Goal: Information Seeking & Learning: Learn about a topic

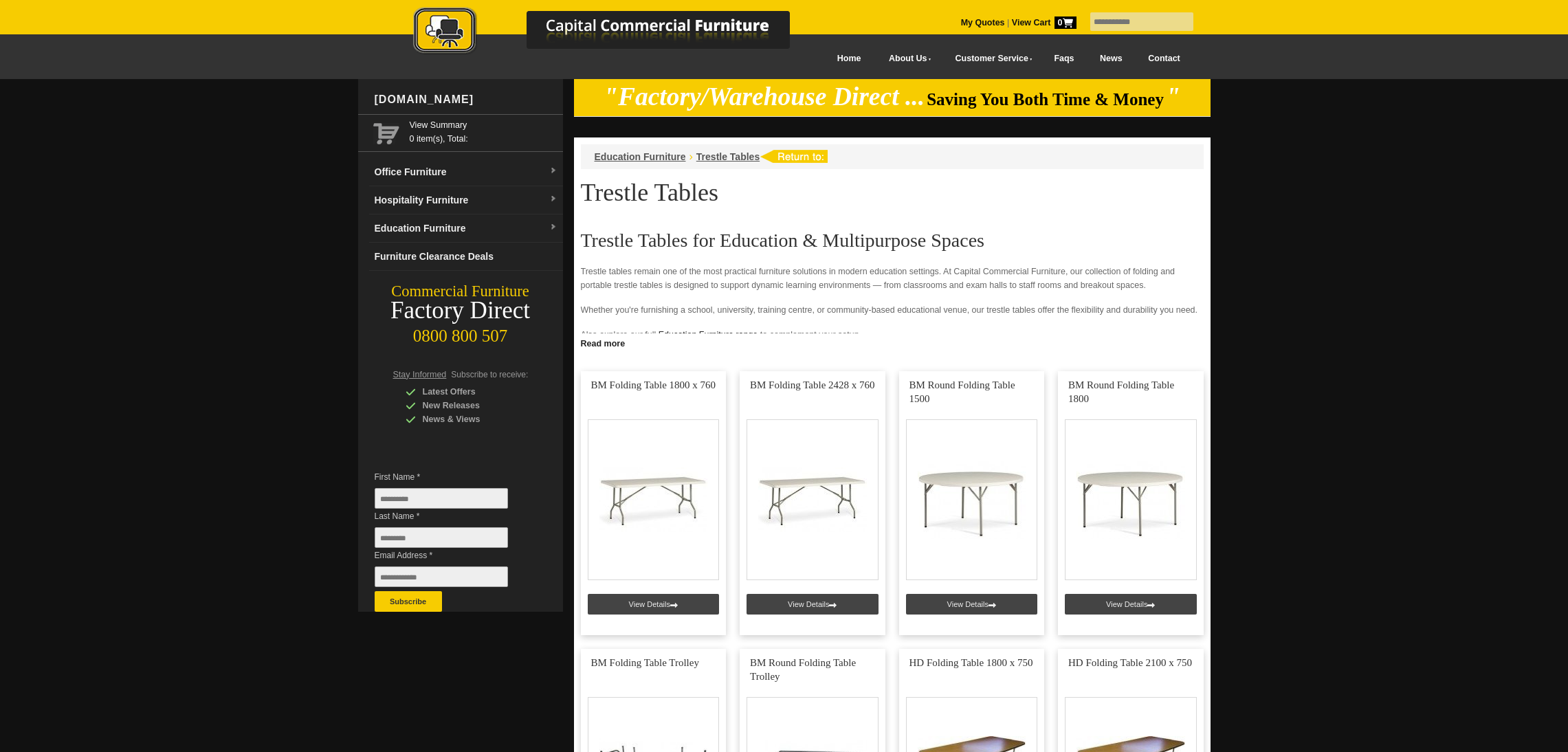
scroll to position [103, 0]
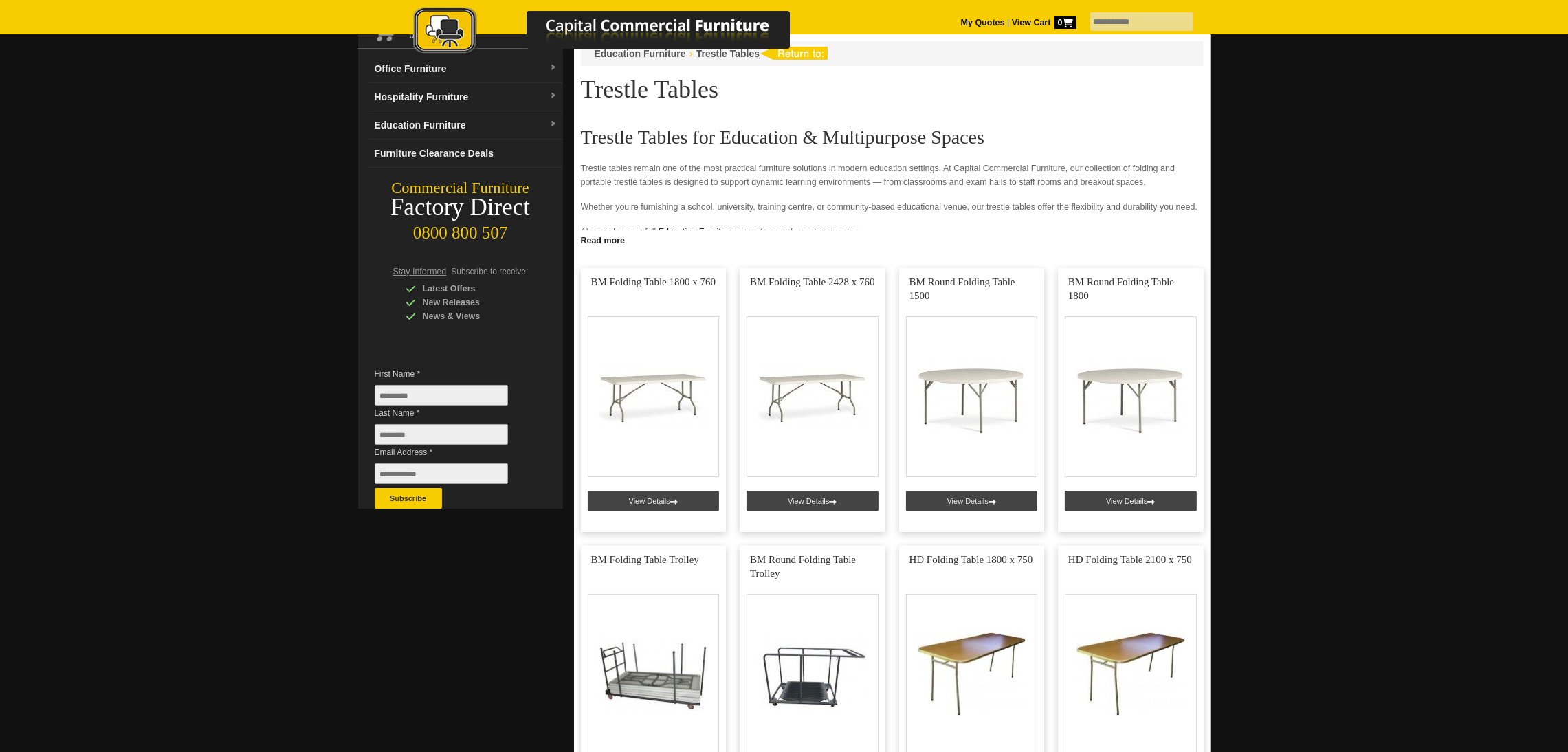
click at [594, 240] on link "Read more" at bounding box center [893, 239] width 637 height 17
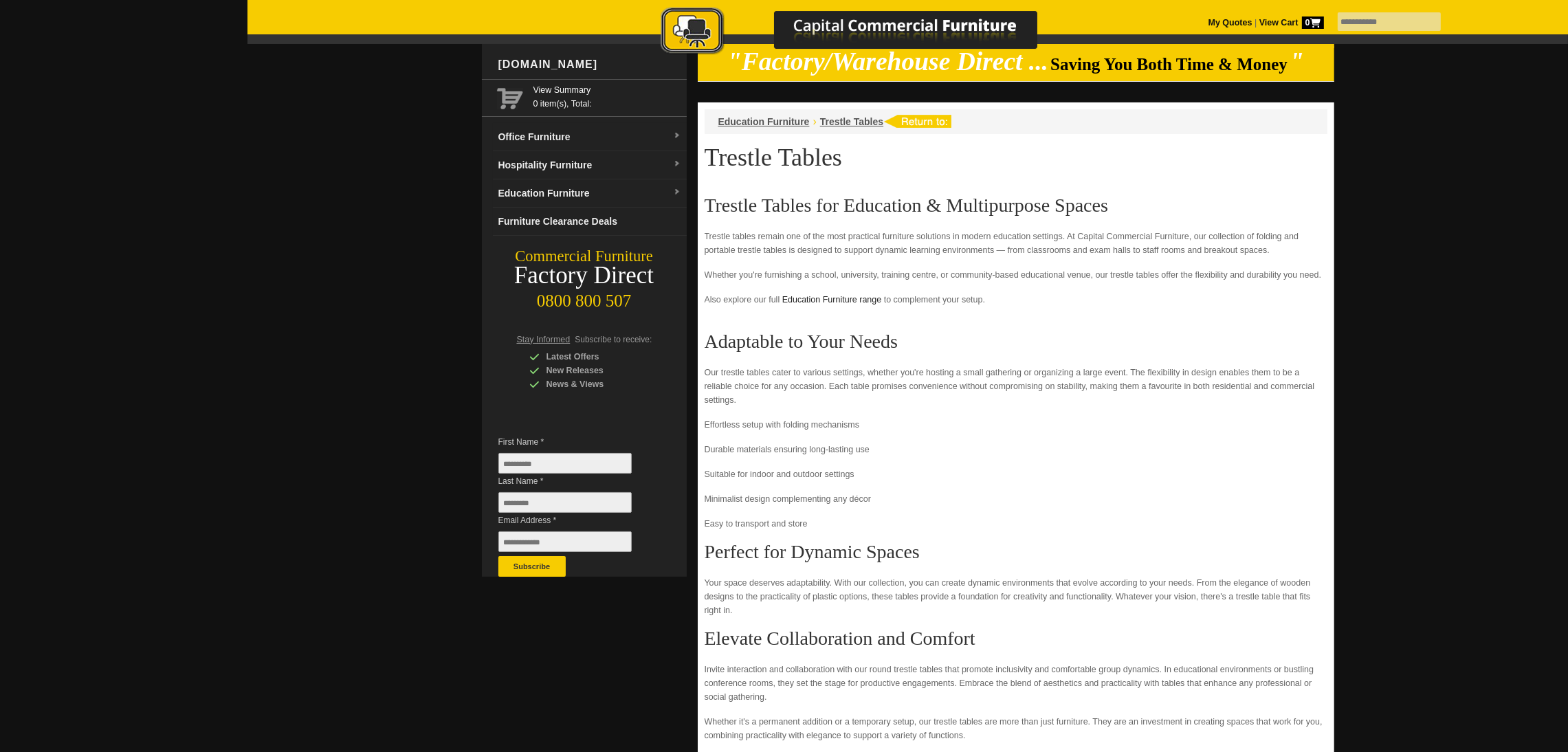
scroll to position [0, 0]
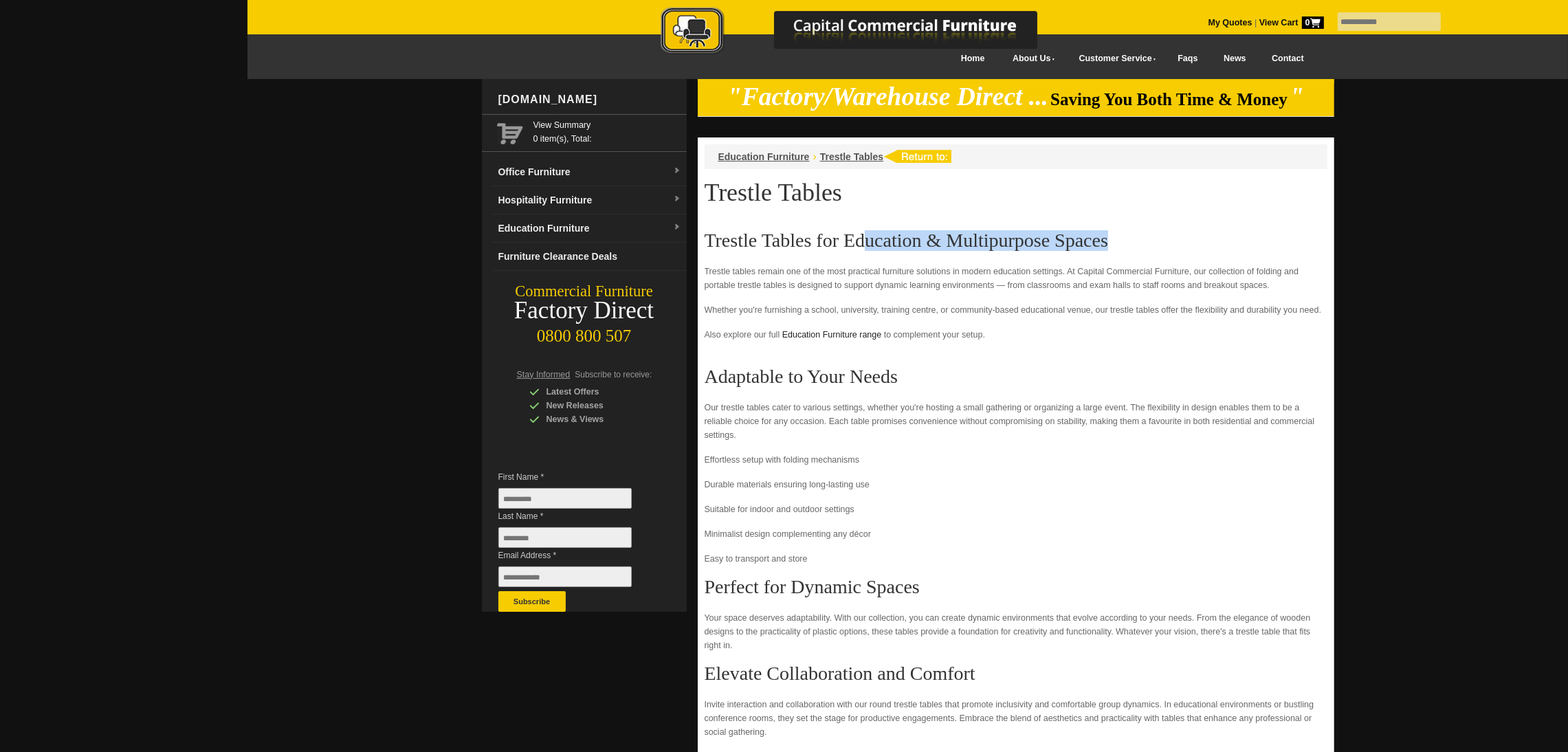
drag, startPoint x: 1087, startPoint y: 233, endPoint x: 852, endPoint y: 229, distance: 235.0
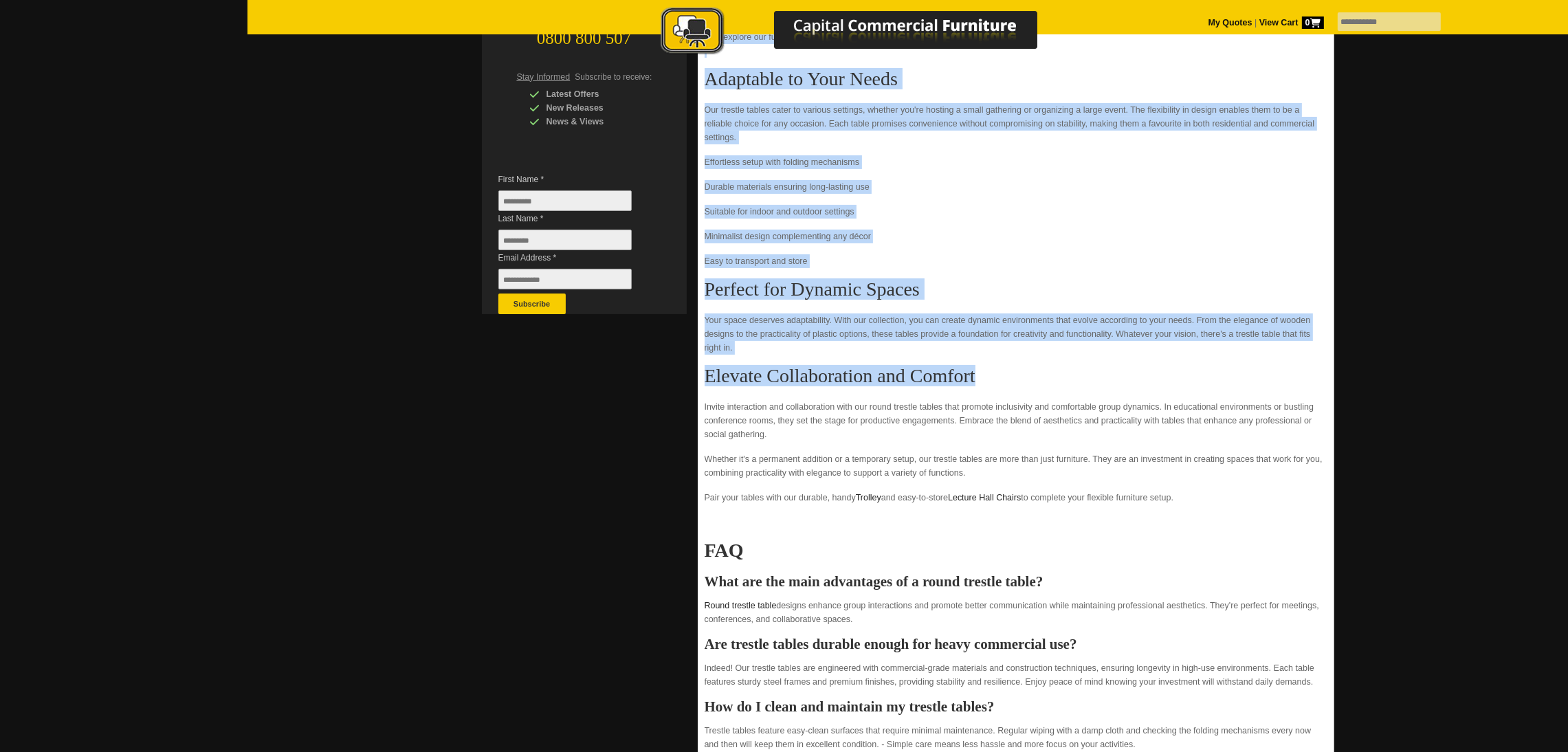
scroll to position [309, 0]
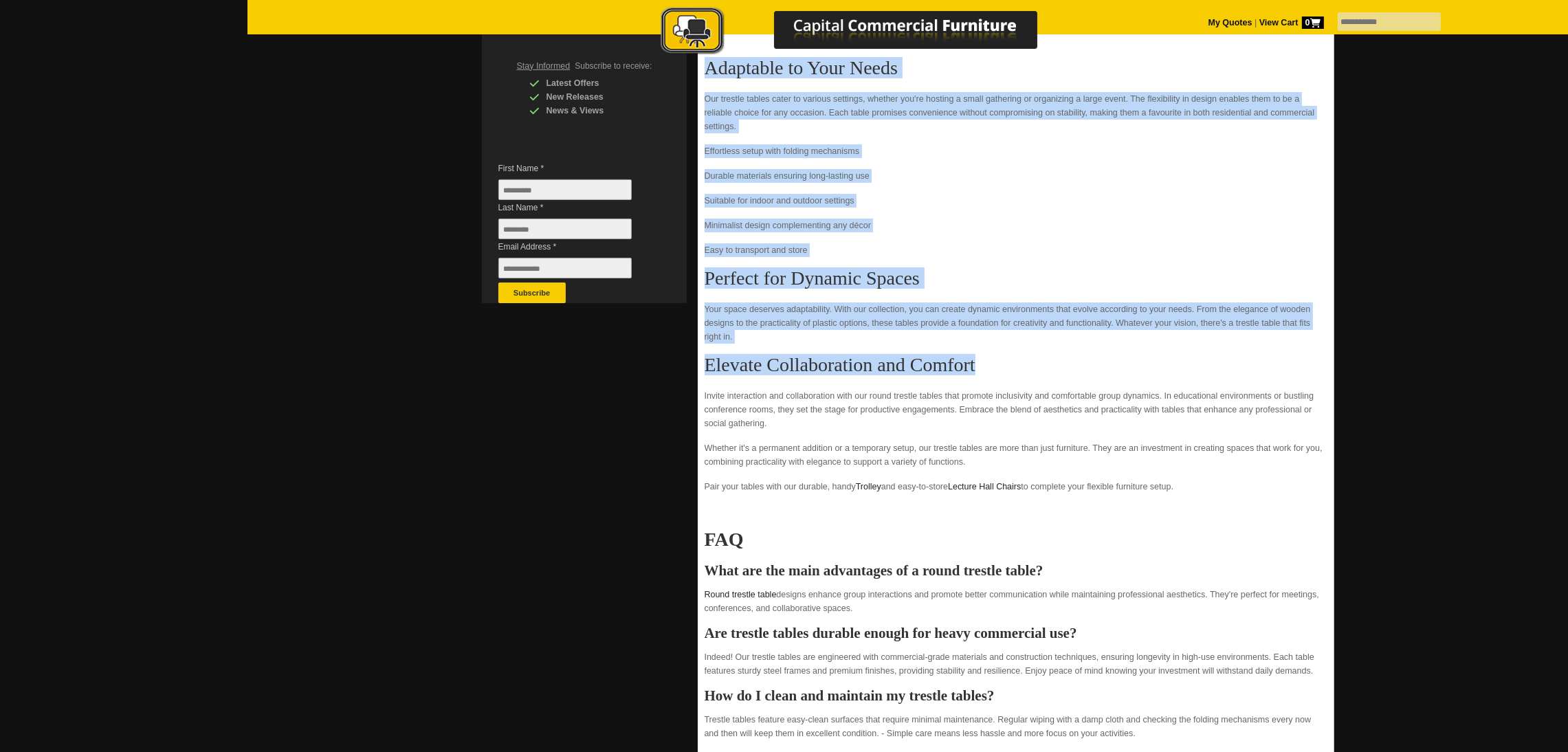
drag, startPoint x: 704, startPoint y: 244, endPoint x: 1206, endPoint y: 483, distance: 556.0
click at [1206, 483] on div "Trestle Tables for Education & Multipurpose Spaces Trestle tables remain one of…" at bounding box center [1017, 571] width 623 height 1301
copy div "Trestle Tables for Education & Multipurpose Spaces Trestle tables remain one of…"
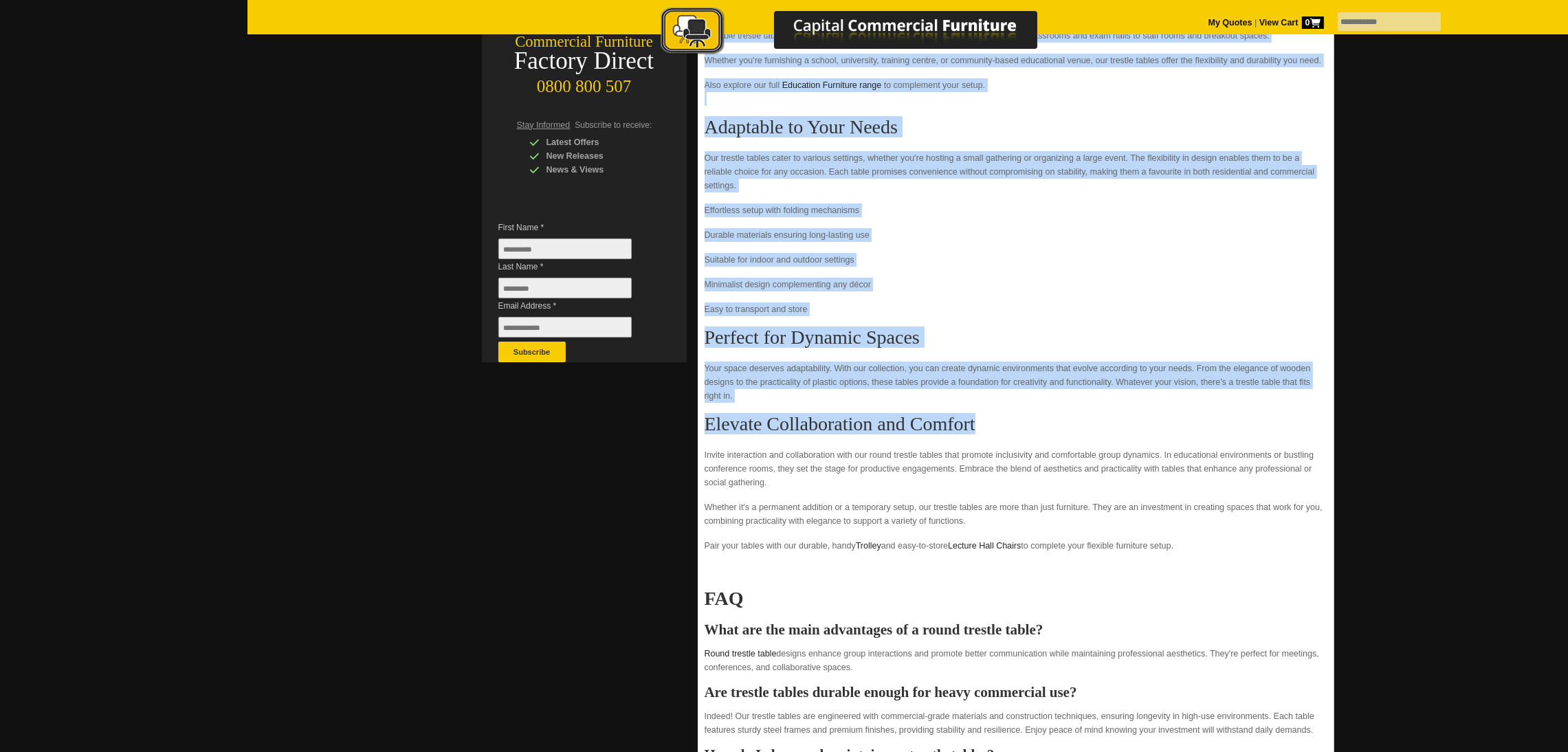
scroll to position [515, 0]
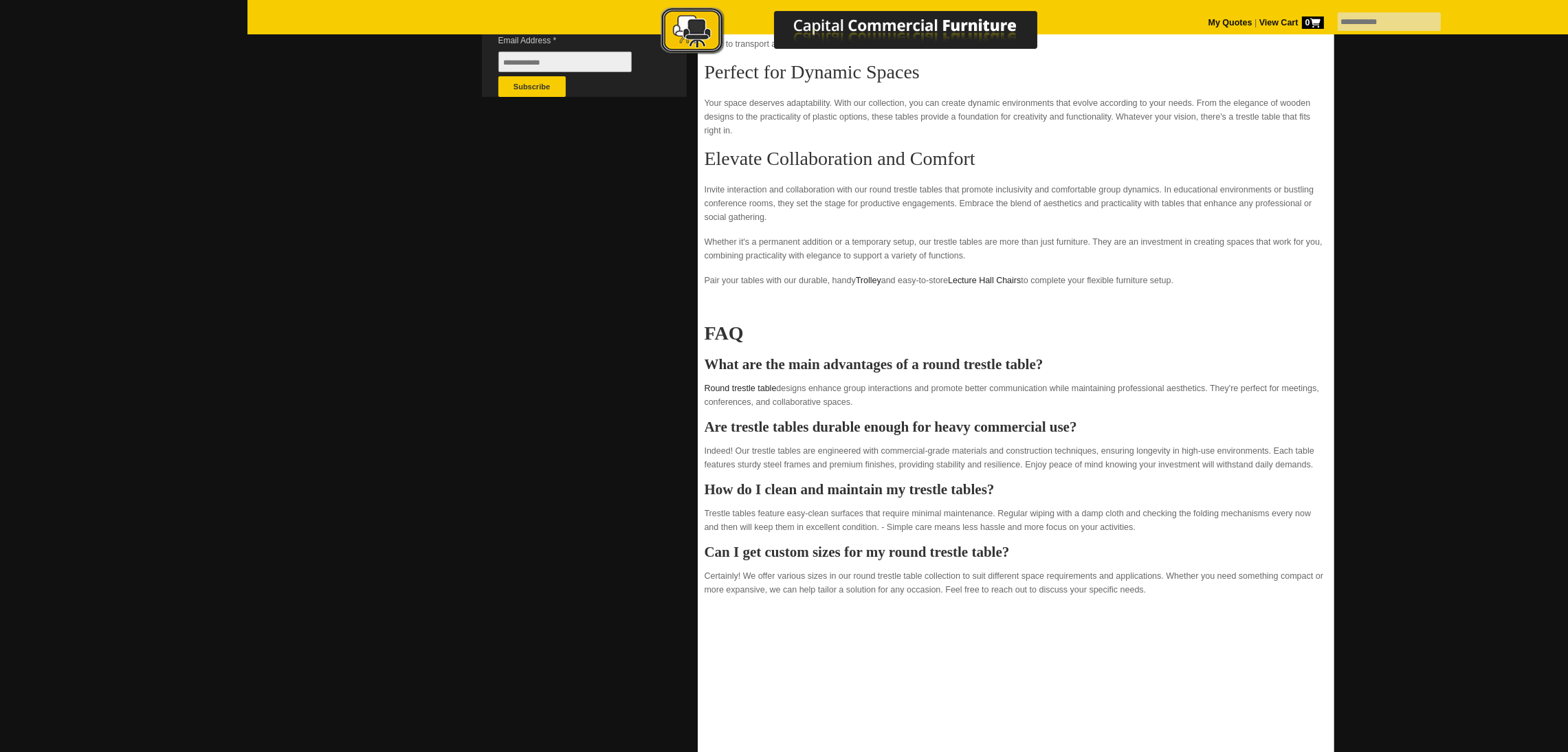
click at [871, 309] on p at bounding box center [1017, 305] width 623 height 14
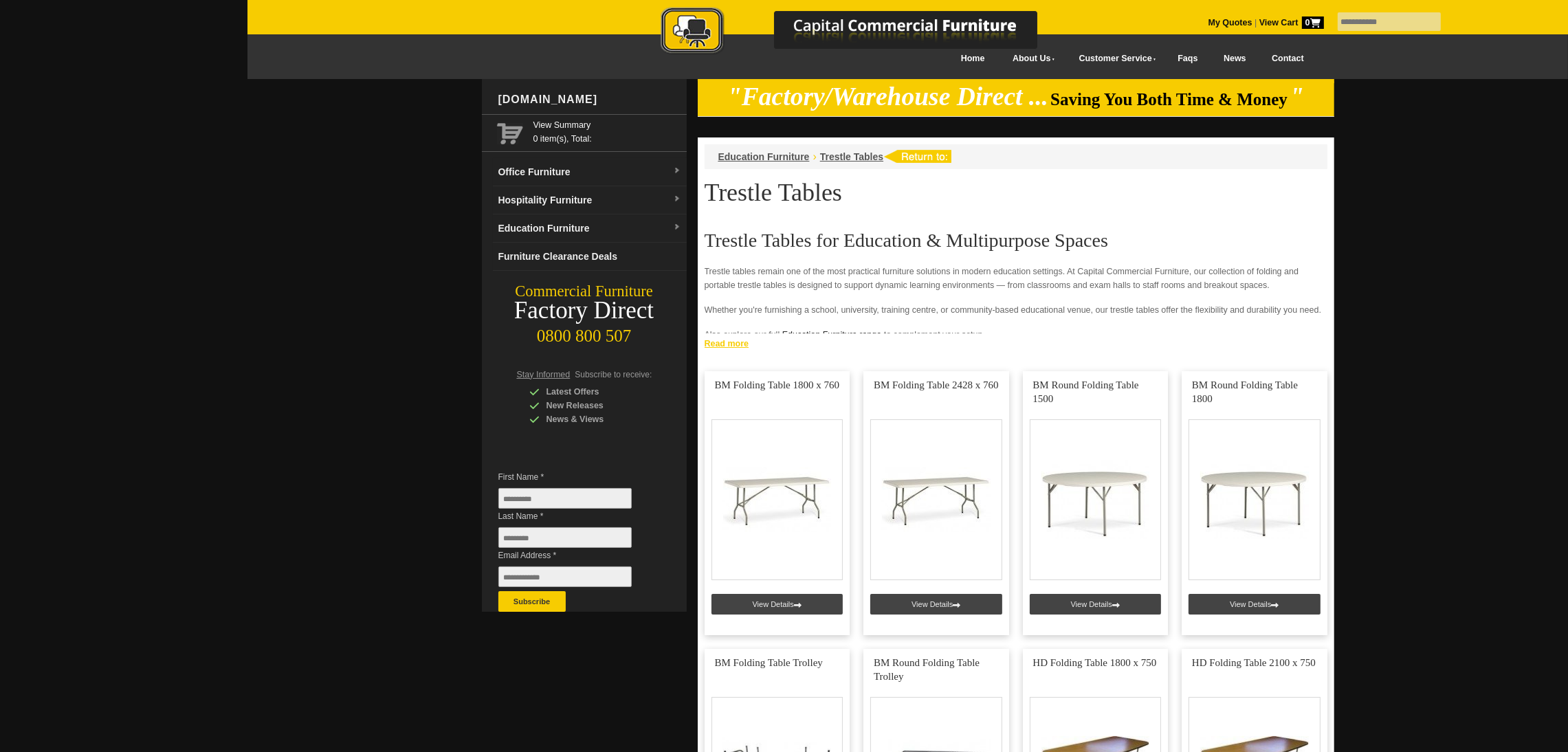
click at [725, 344] on link "Read more" at bounding box center [1017, 342] width 637 height 17
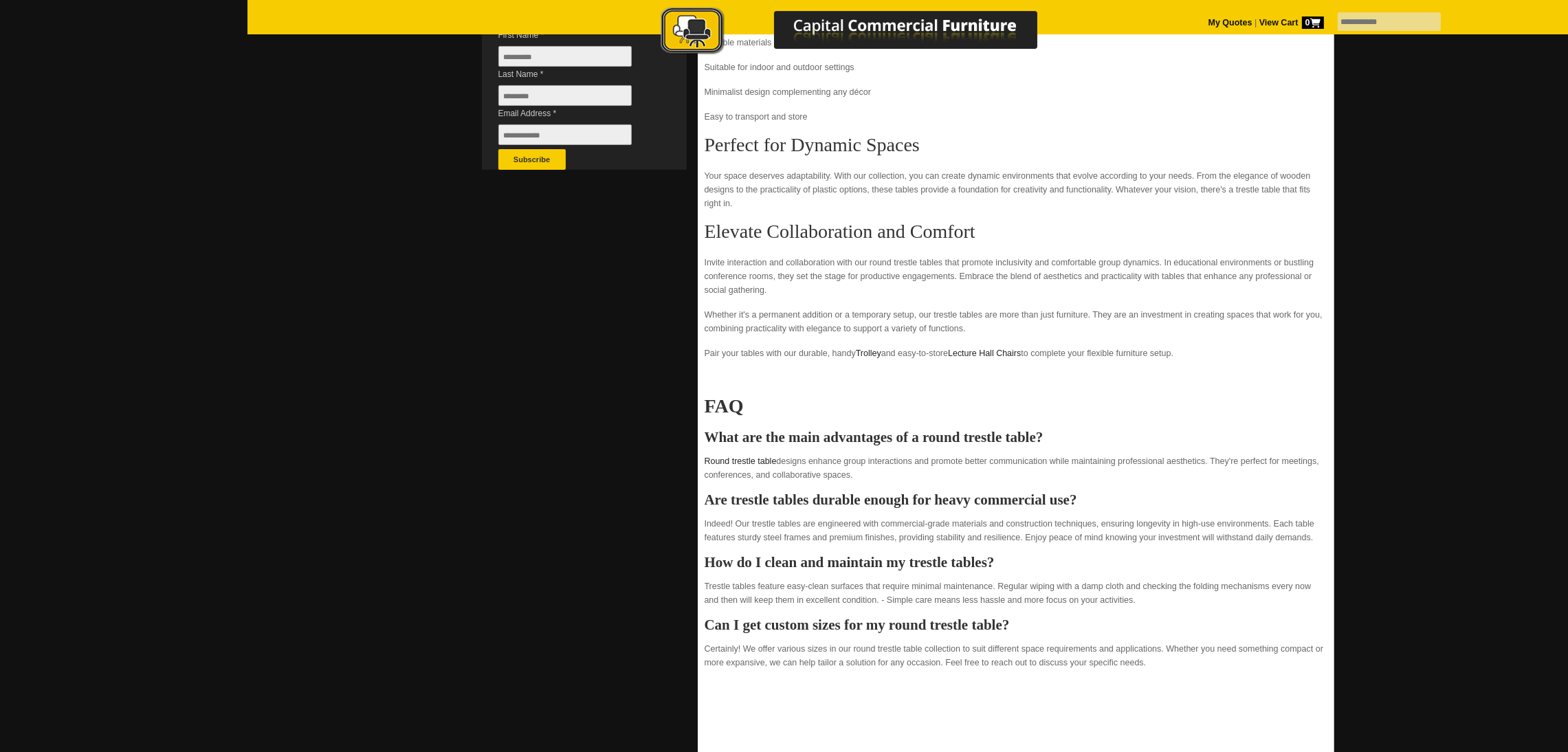
scroll to position [515, 0]
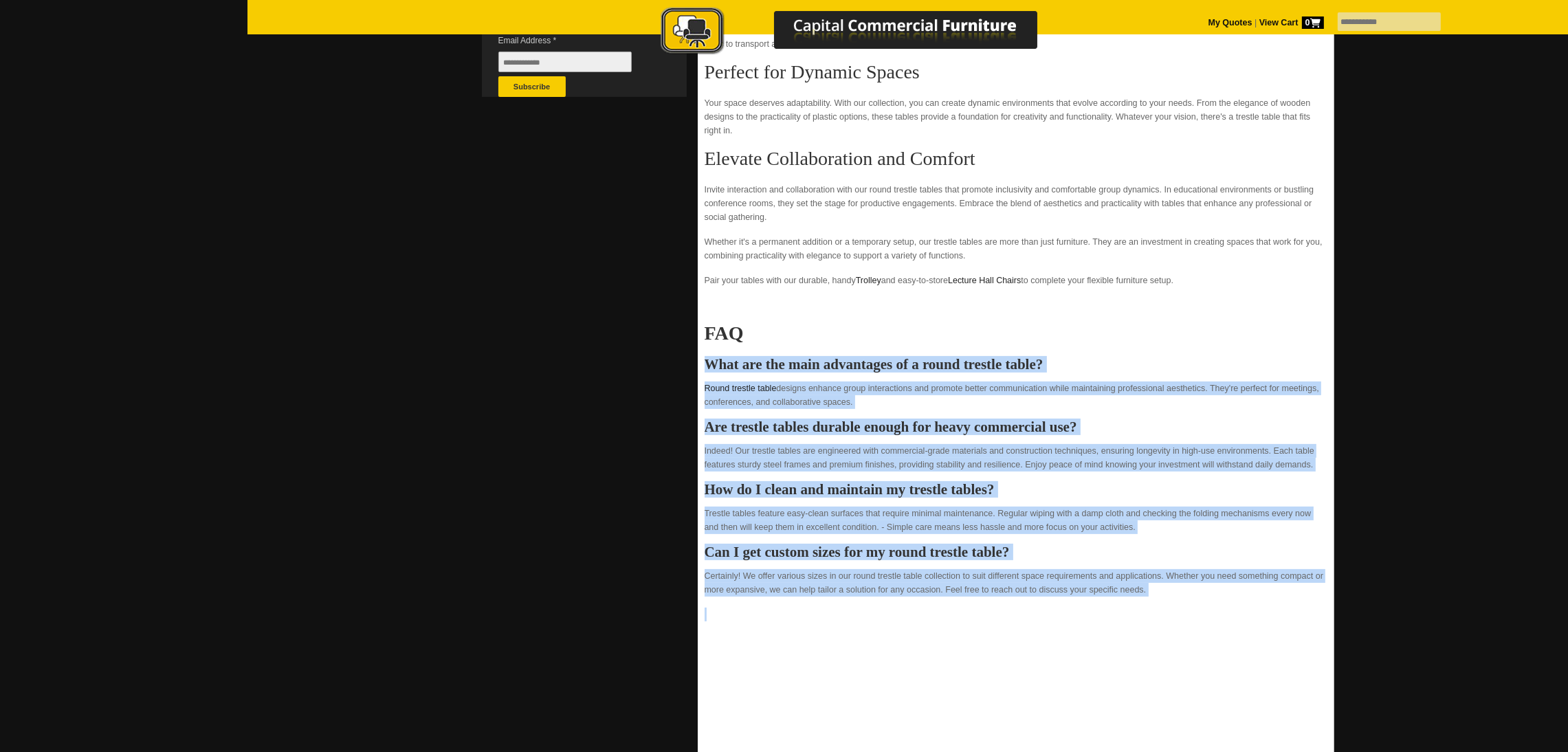
drag, startPoint x: 704, startPoint y: 361, endPoint x: 1178, endPoint y: 598, distance: 529.9
click at [1178, 598] on div "Trestle Tables for Education & Multipurpose Spaces Trestle tables remain one of…" at bounding box center [1017, 366] width 623 height 1301
copy div "What are the main advantages of a round trestle table? Round trestle table desi…"
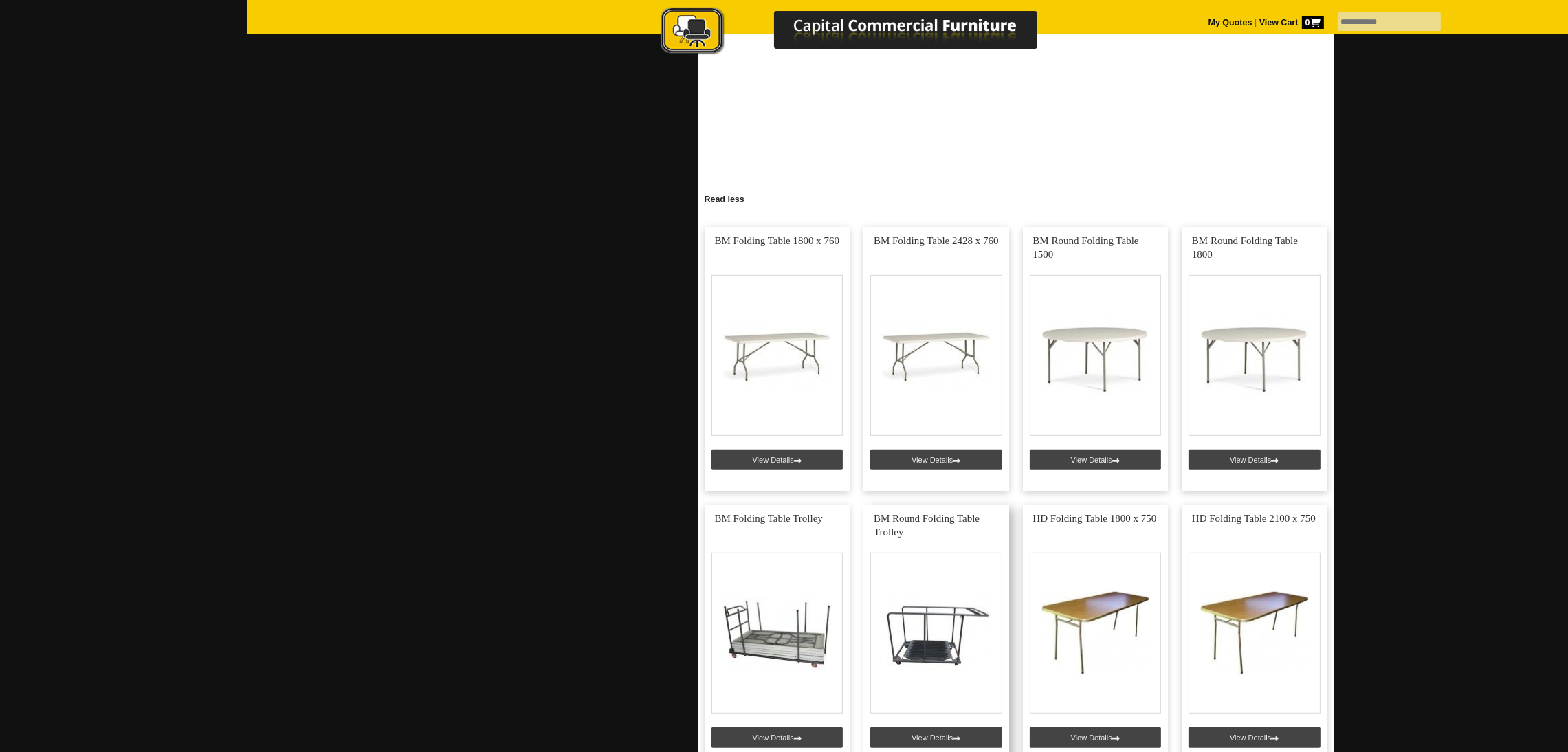
scroll to position [1339, 0]
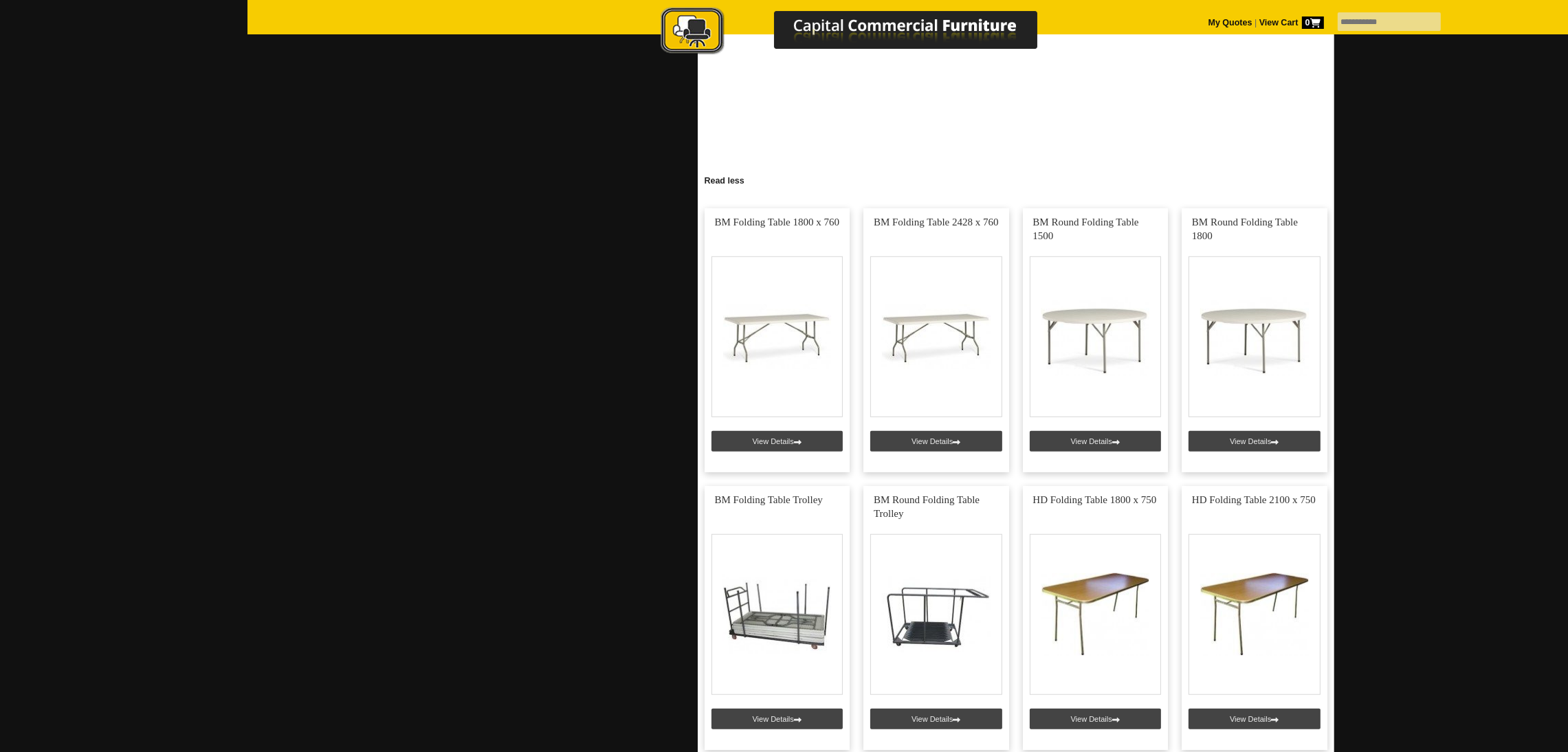
click at [414, 505] on div at bounding box center [907, 341] width 1320 height 3204
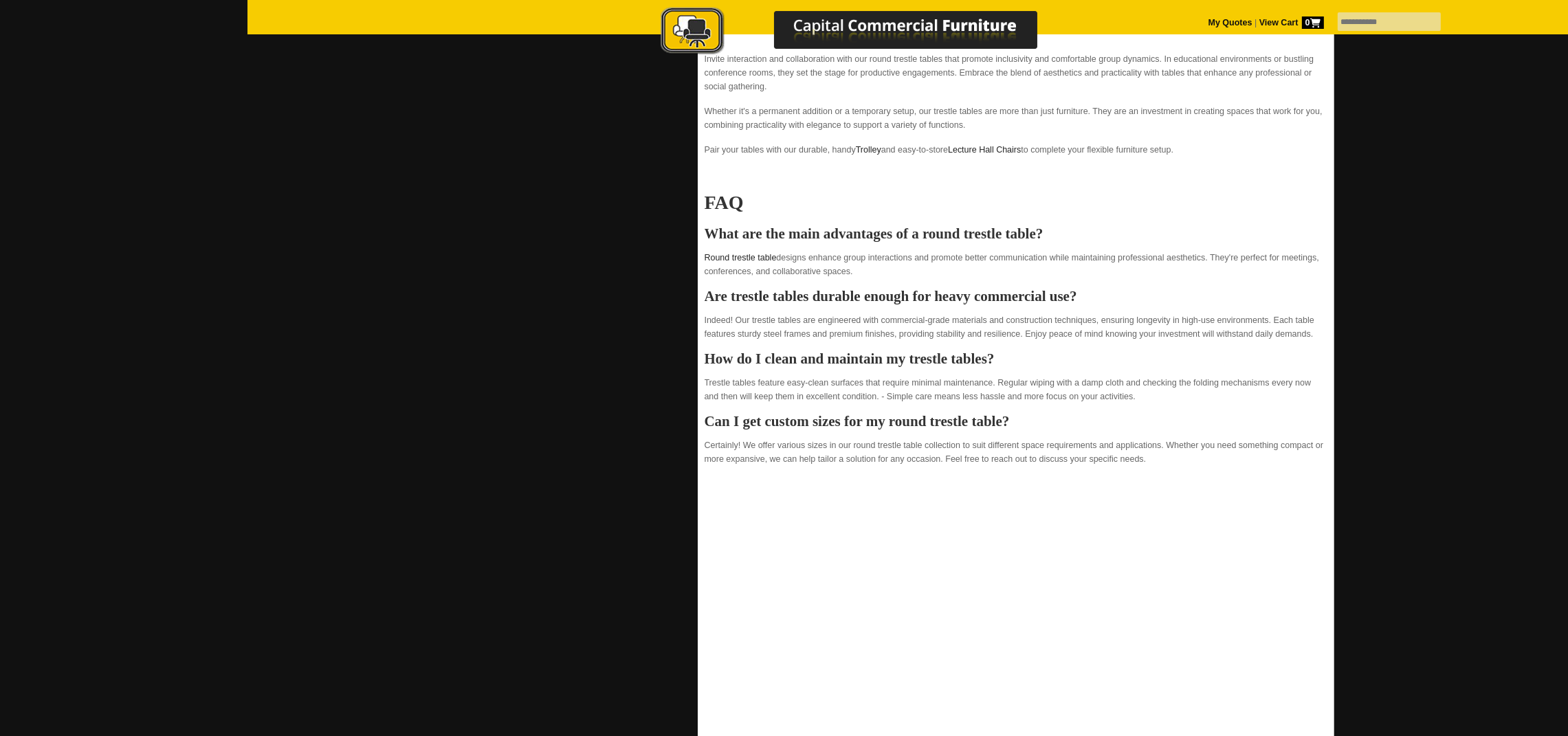
scroll to position [351, 0]
